Goal: Task Accomplishment & Management: Manage account settings

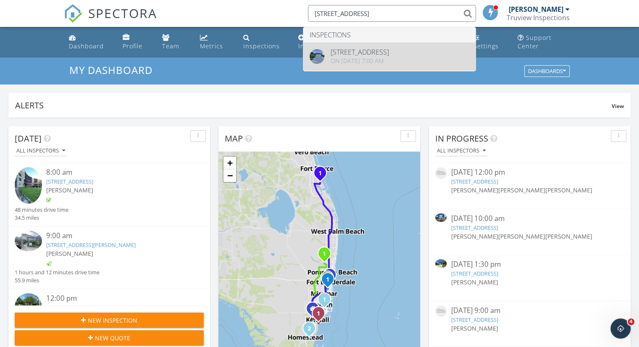
type input "[STREET_ADDRESS]"
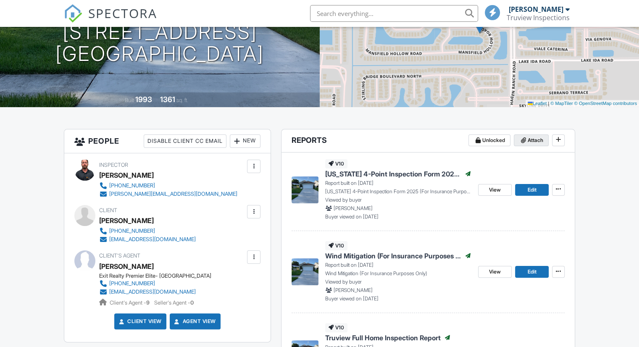
click at [523, 129] on header "Reports Unlocked Attach" at bounding box center [428, 140] width 293 height 23
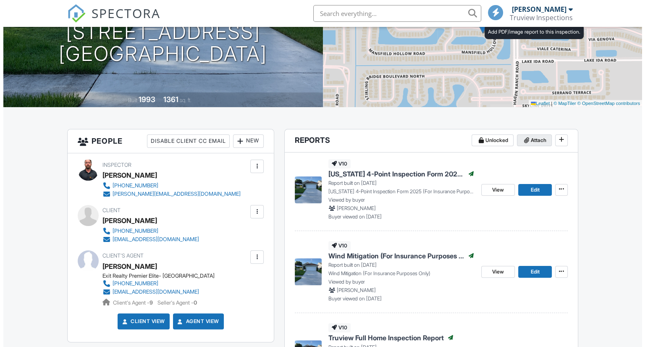
scroll to position [210, 0]
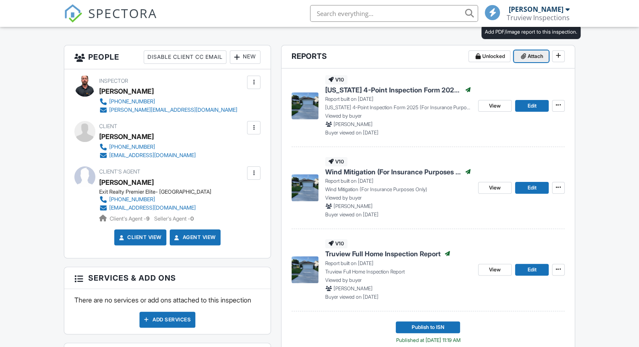
click at [524, 53] on icon at bounding box center [523, 56] width 5 height 6
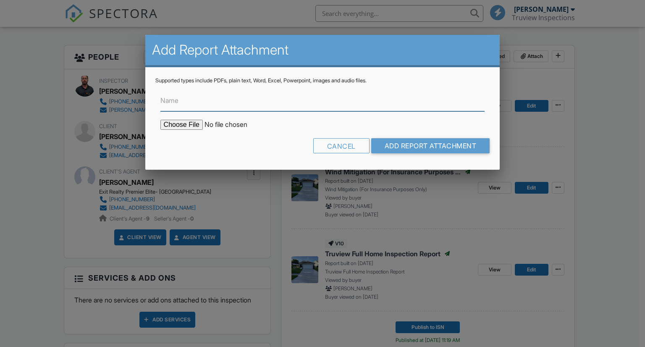
click at [299, 108] on input "Name" at bounding box center [323, 101] width 325 height 21
type input "Mold Results"
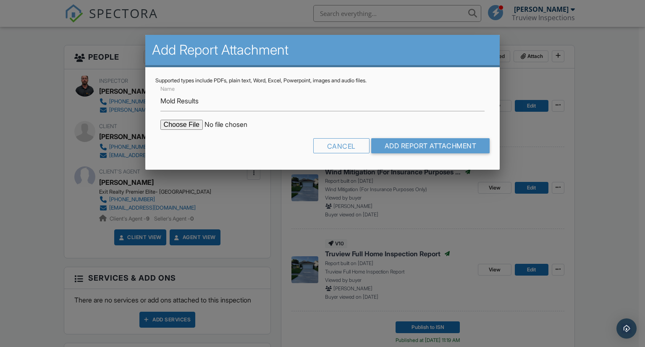
click at [186, 126] on input "file" at bounding box center [232, 125] width 143 height 10
type input "C:\fakepath\[STREET_ADDRESS]pdf"
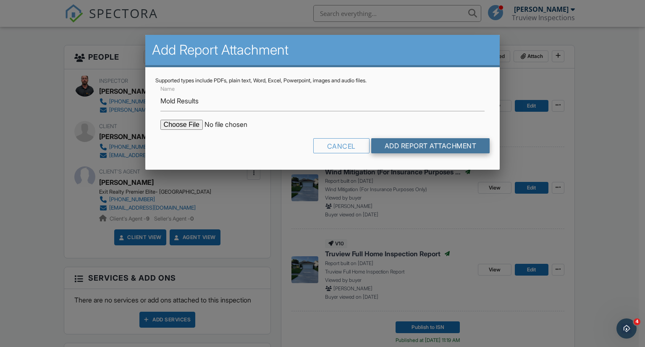
click at [416, 140] on input "Add Report Attachment" at bounding box center [430, 145] width 119 height 15
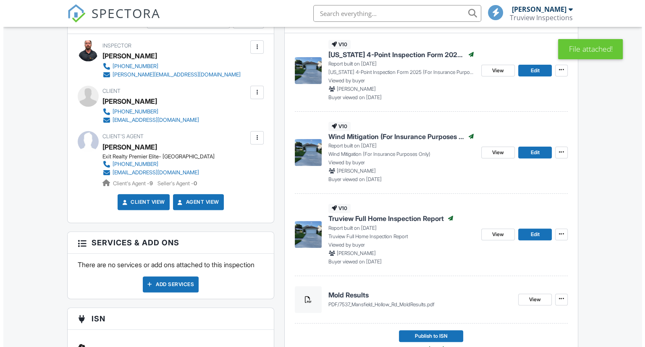
scroll to position [341, 0]
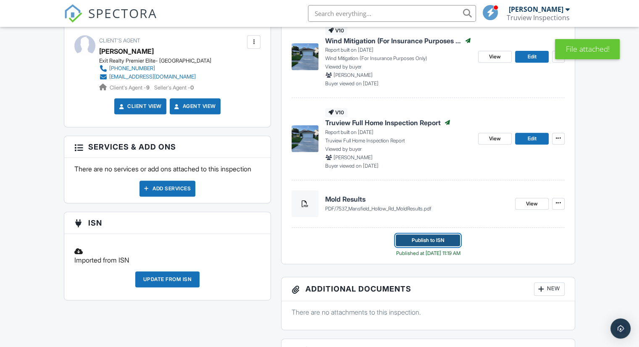
click at [429, 236] on span "Publish to ISN" at bounding box center [428, 240] width 33 height 8
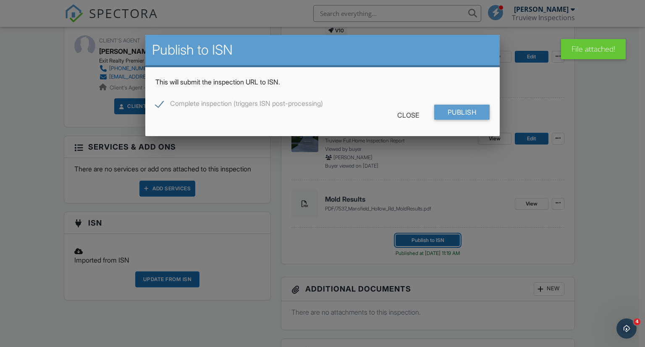
scroll to position [0, 0]
click at [475, 111] on input "Publish" at bounding box center [462, 112] width 56 height 15
